Goal: Browse casually

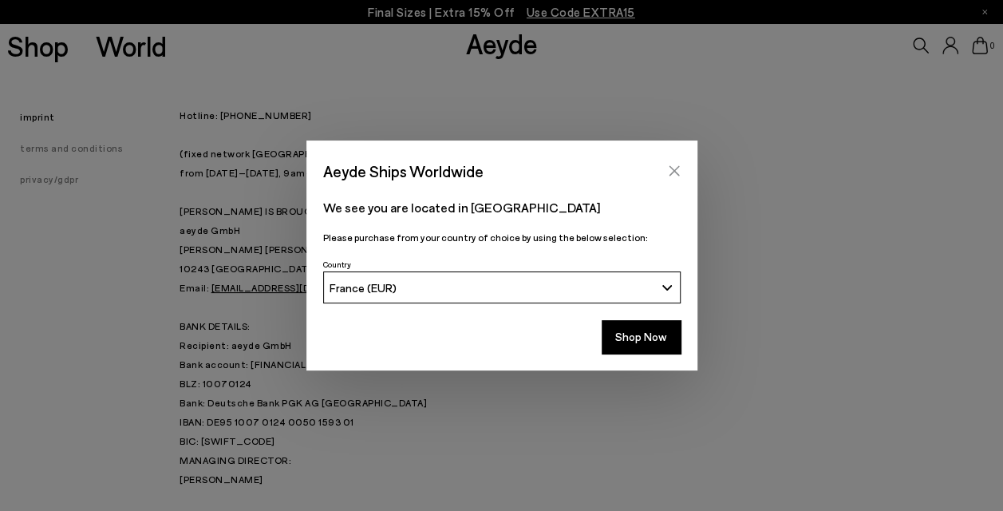
click at [677, 171] on icon "Close" at bounding box center [674, 170] width 13 height 13
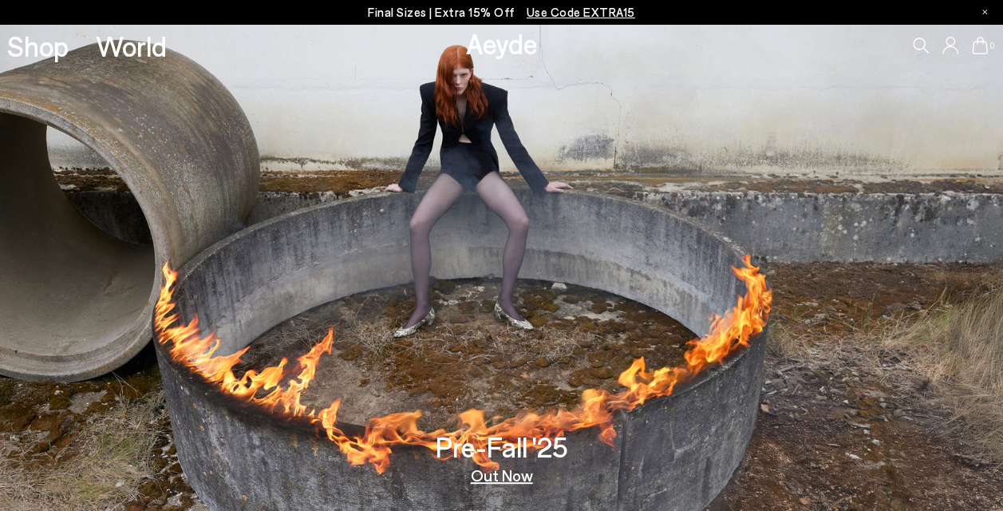
click at [496, 476] on link "Out Now" at bounding box center [502, 475] width 62 height 16
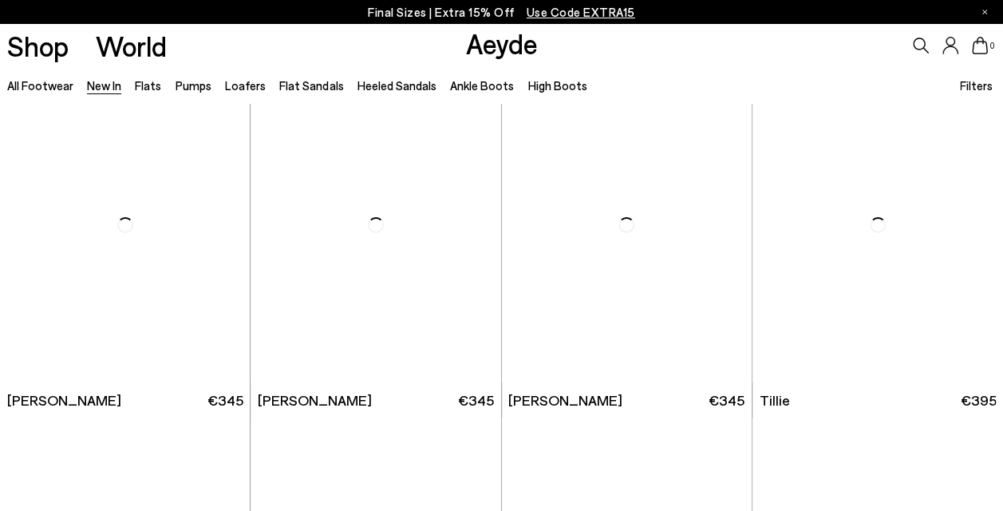
scroll to position [2972, 0]
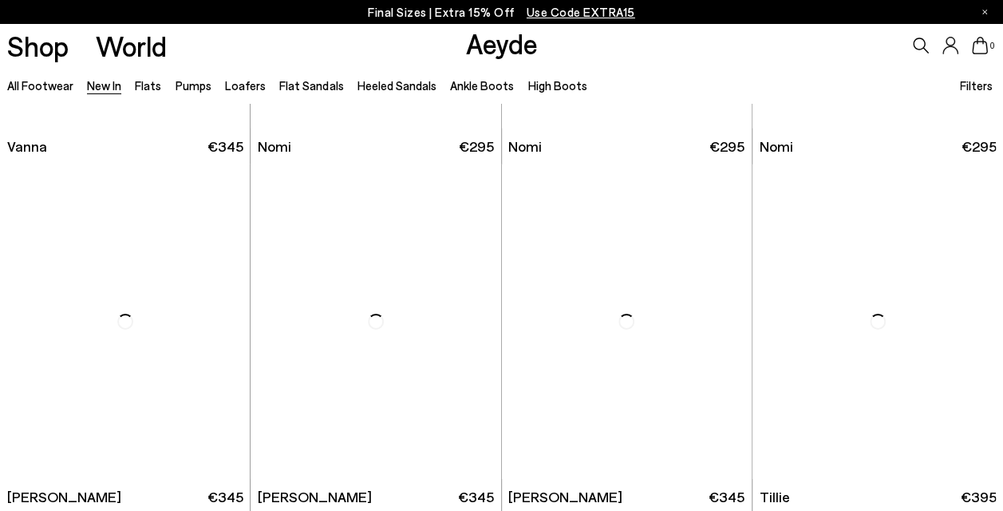
scroll to position [1562, 0]
